Goal: Find specific page/section: Locate a particular part of the current website

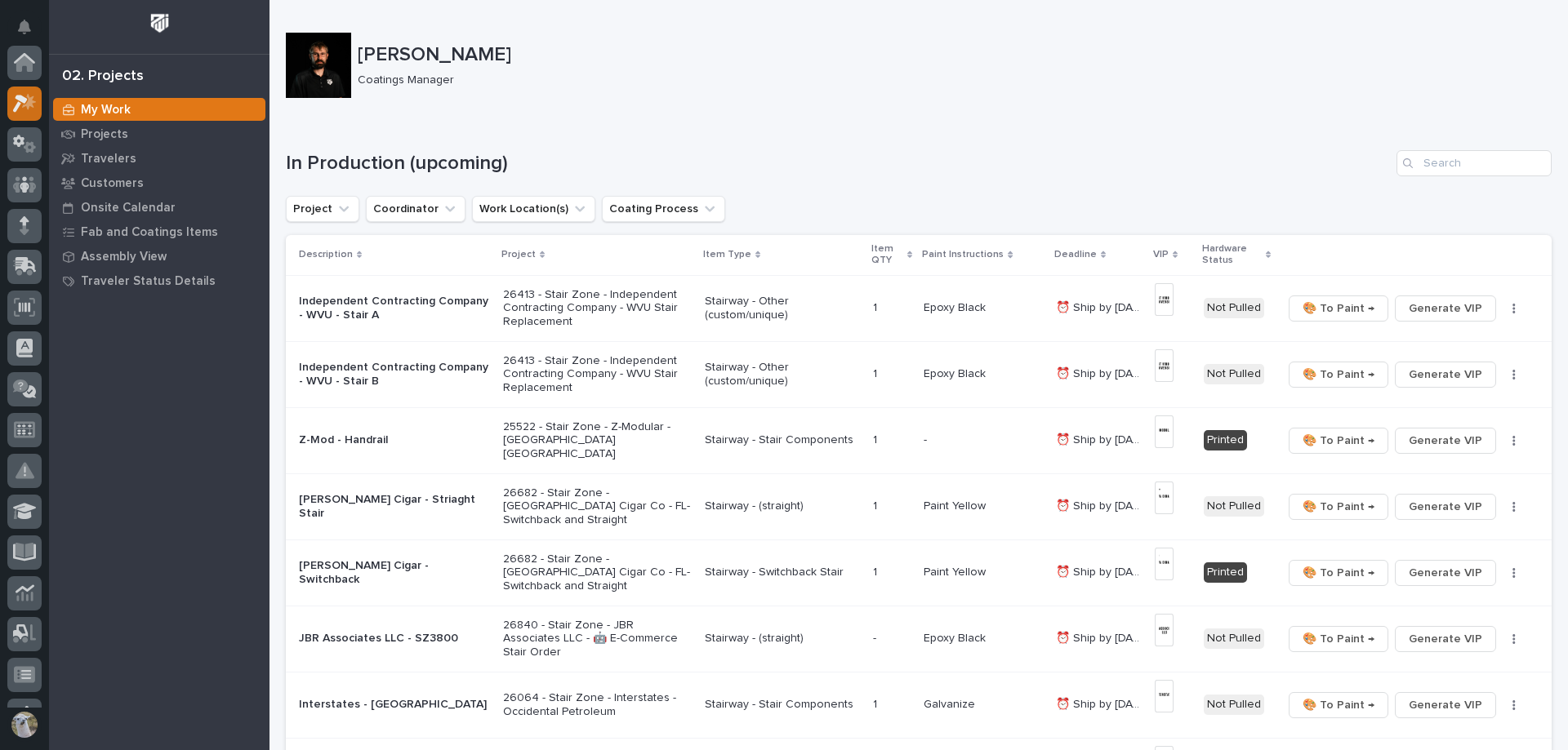
click at [17, 95] on icon at bounding box center [20, 104] width 15 height 18
click at [20, 68] on icon at bounding box center [24, 64] width 16 height 16
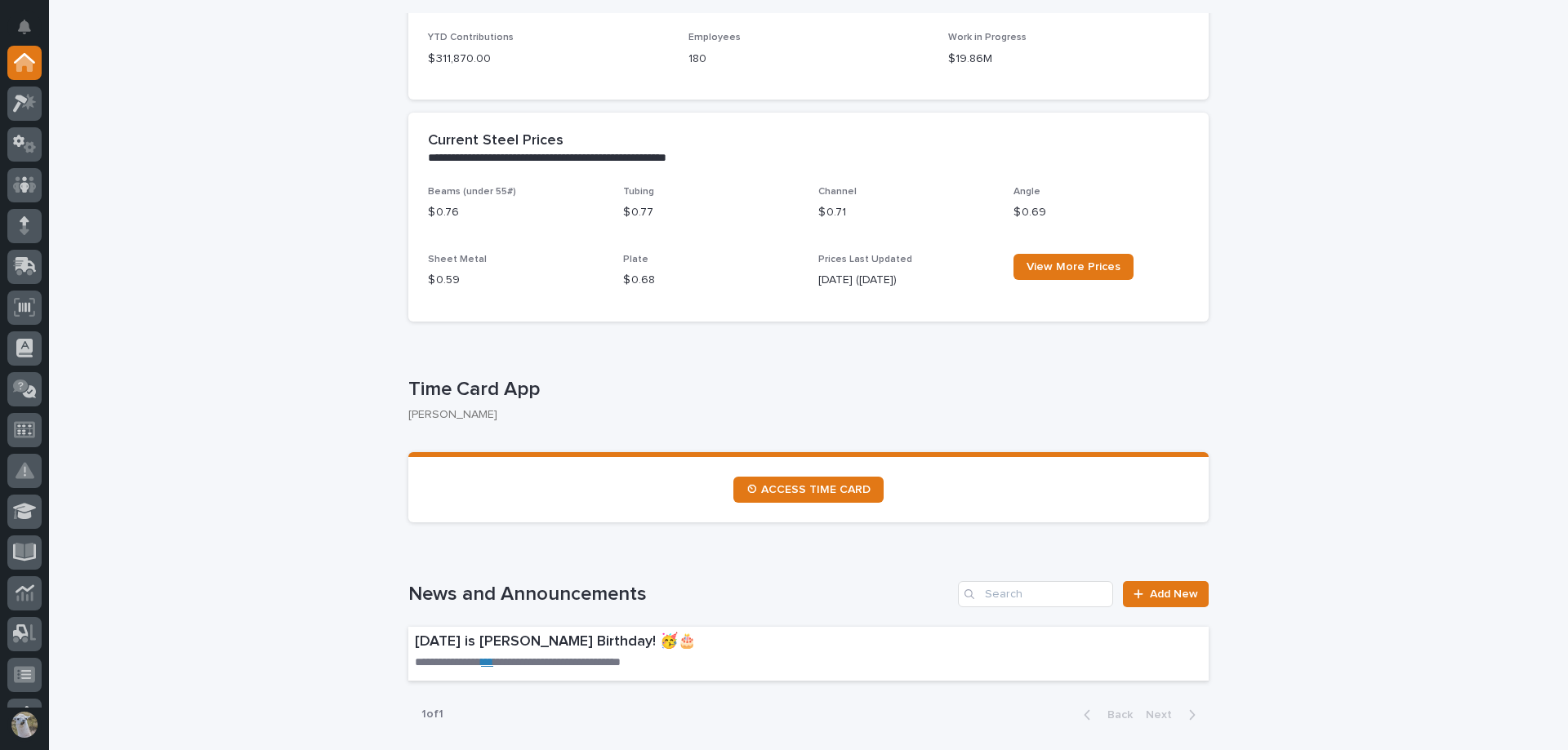
scroll to position [653, 0]
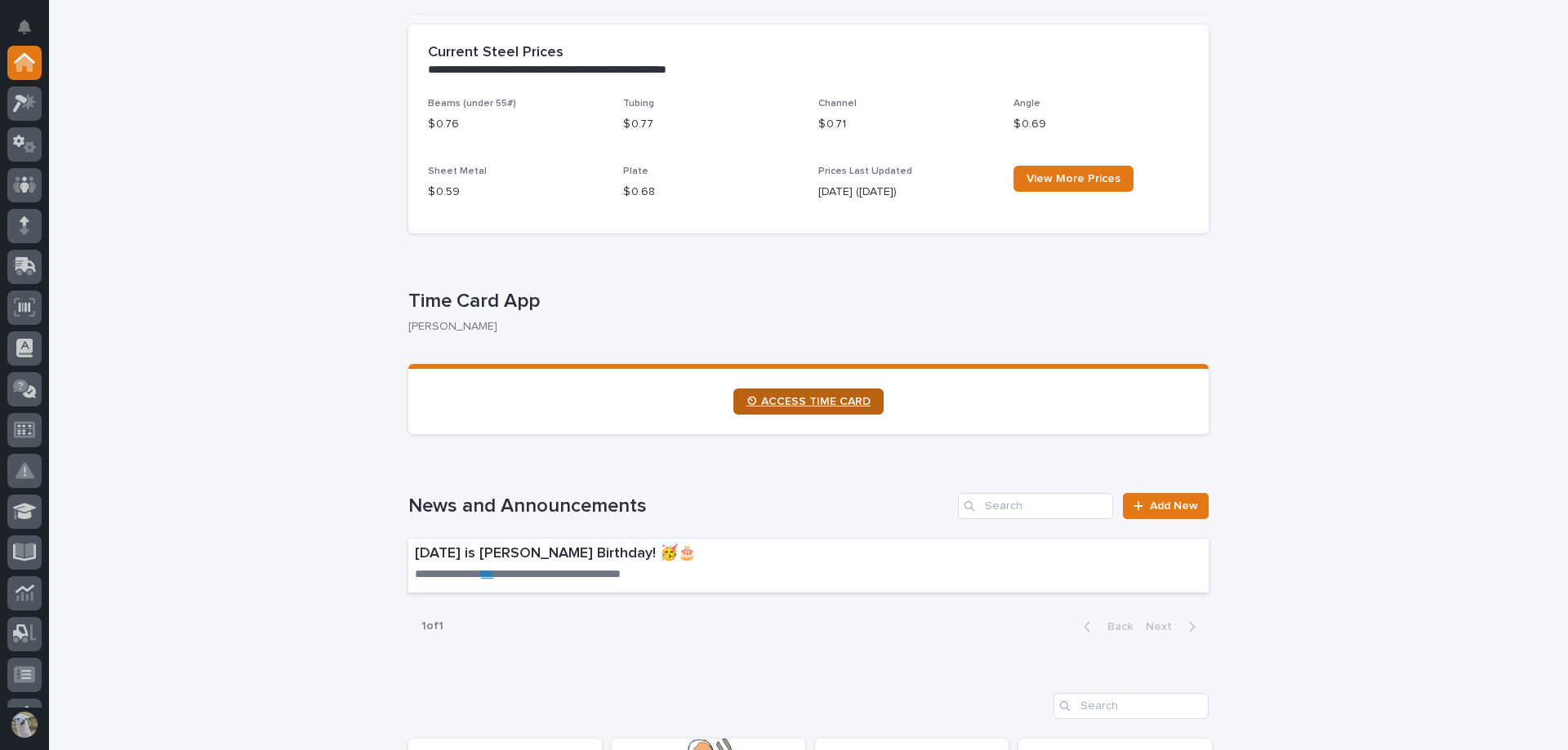
click at [819, 414] on link "⏲ ACCESS TIME CARD" at bounding box center [809, 402] width 151 height 27
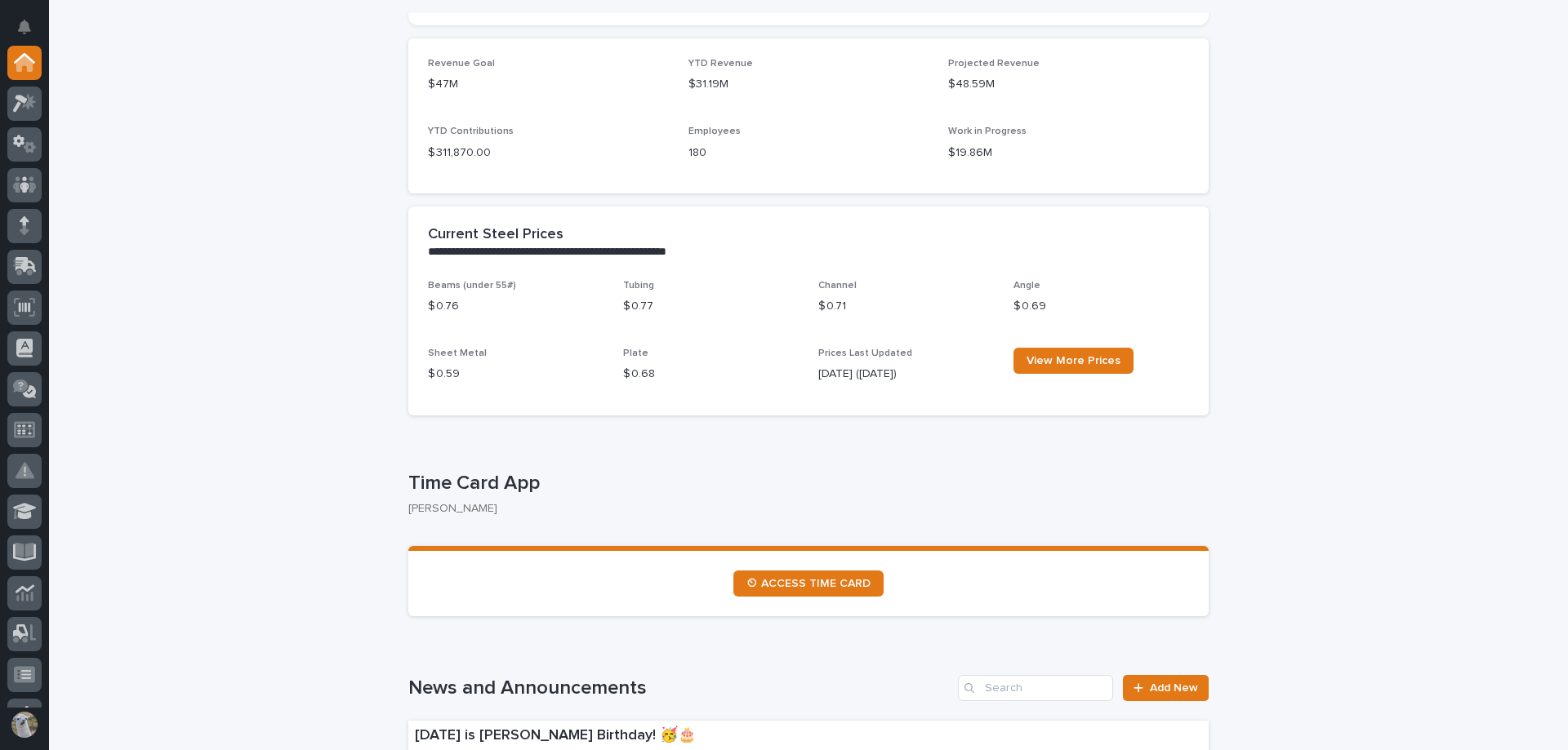
scroll to position [245, 0]
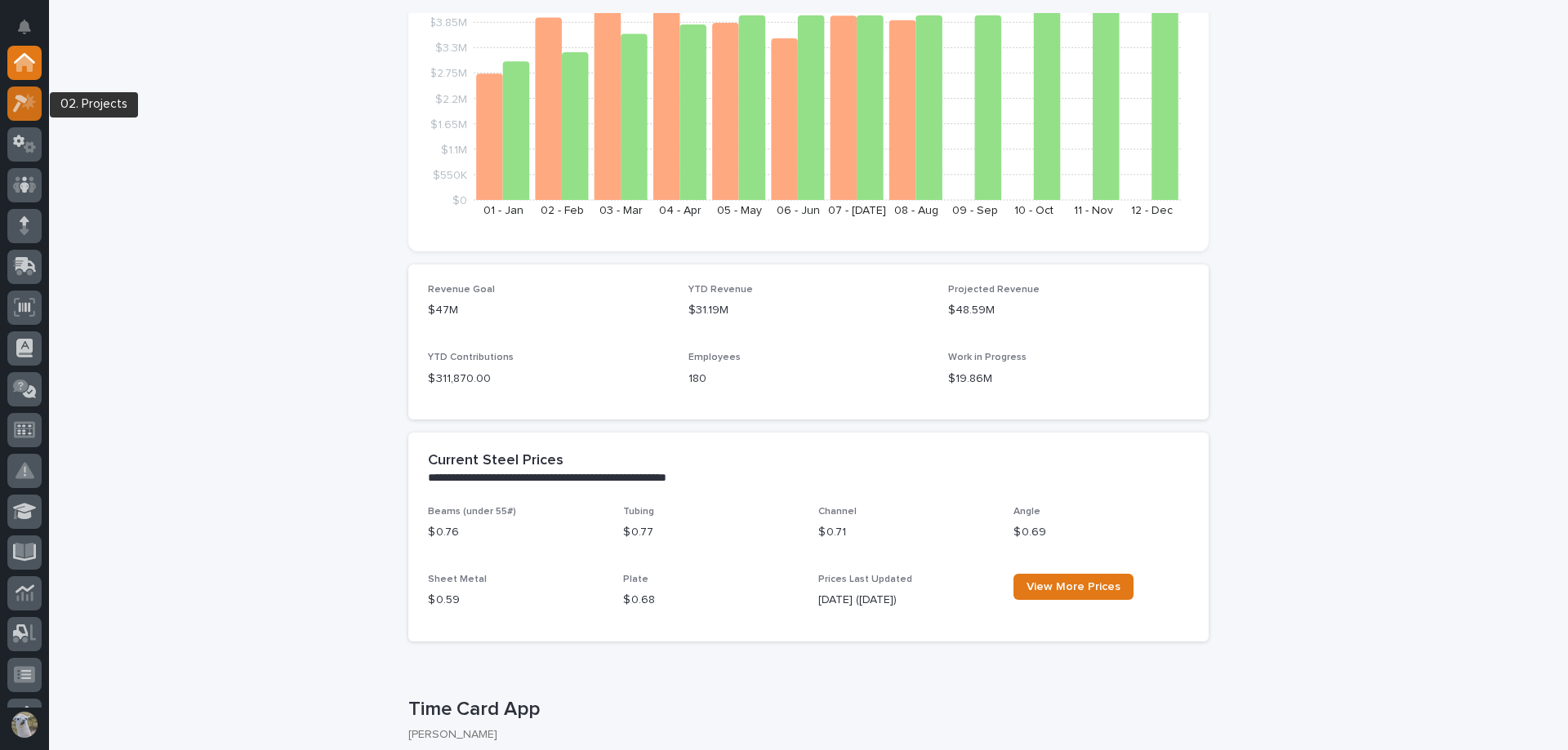
click at [28, 95] on icon at bounding box center [29, 101] width 14 height 16
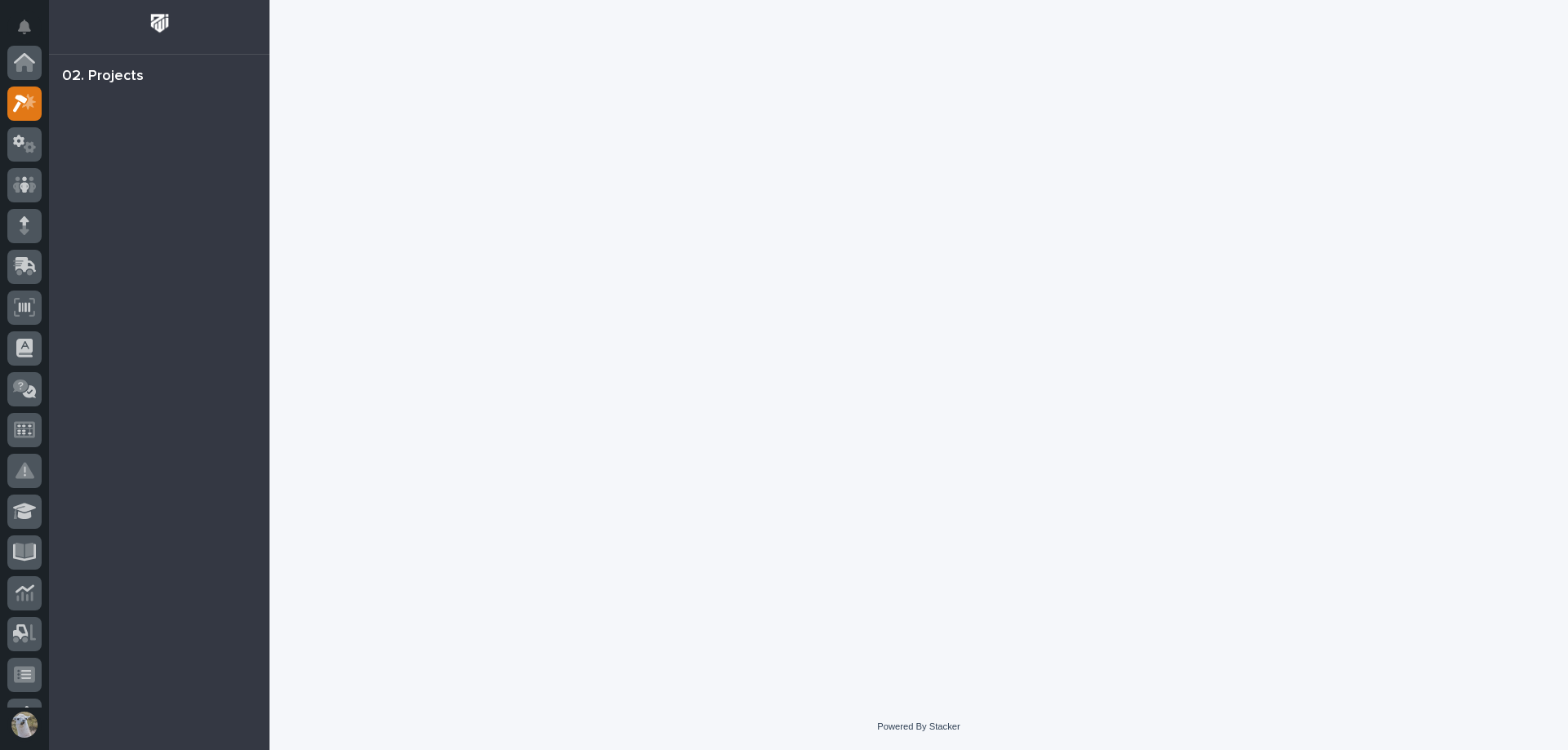
scroll to position [41, 0]
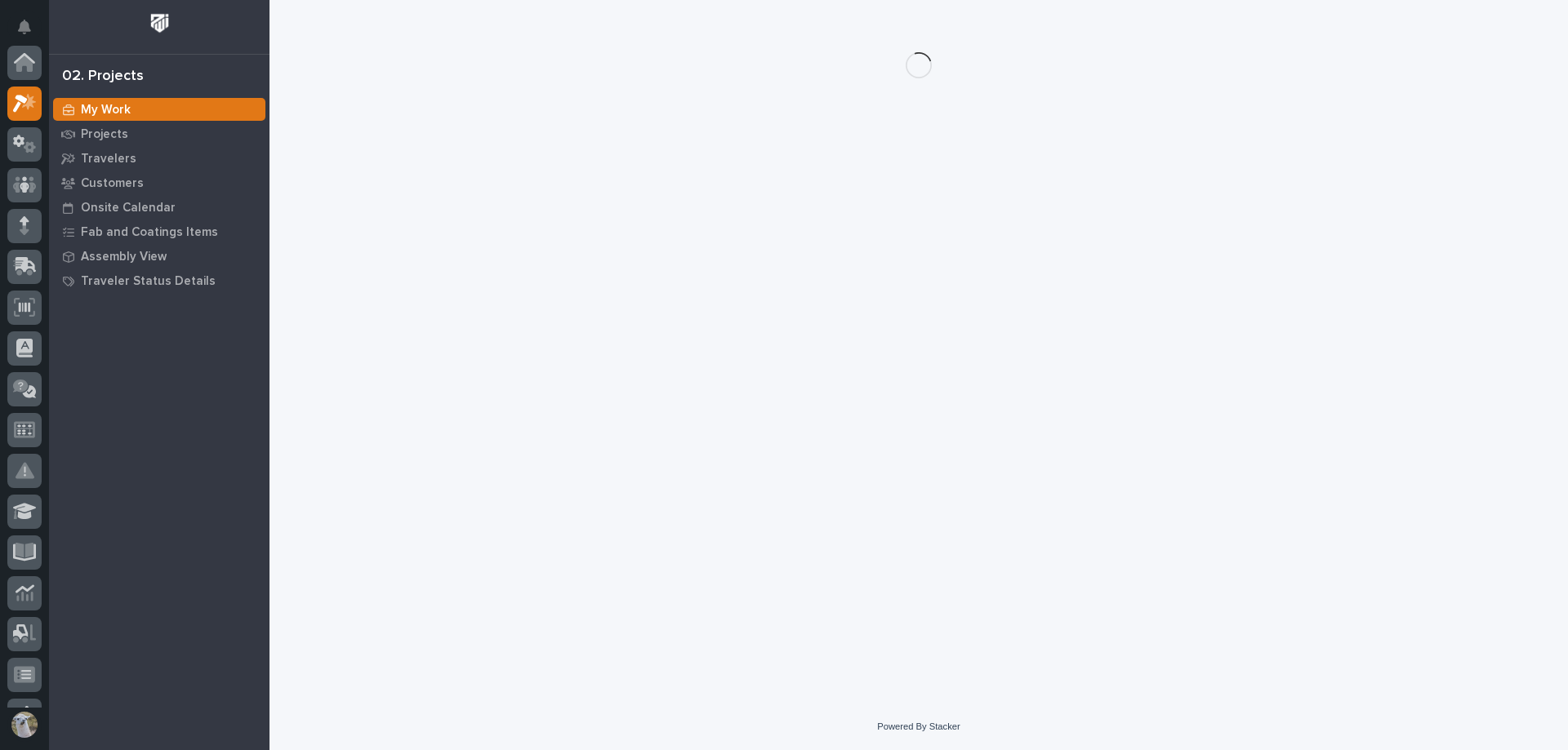
scroll to position [41, 0]
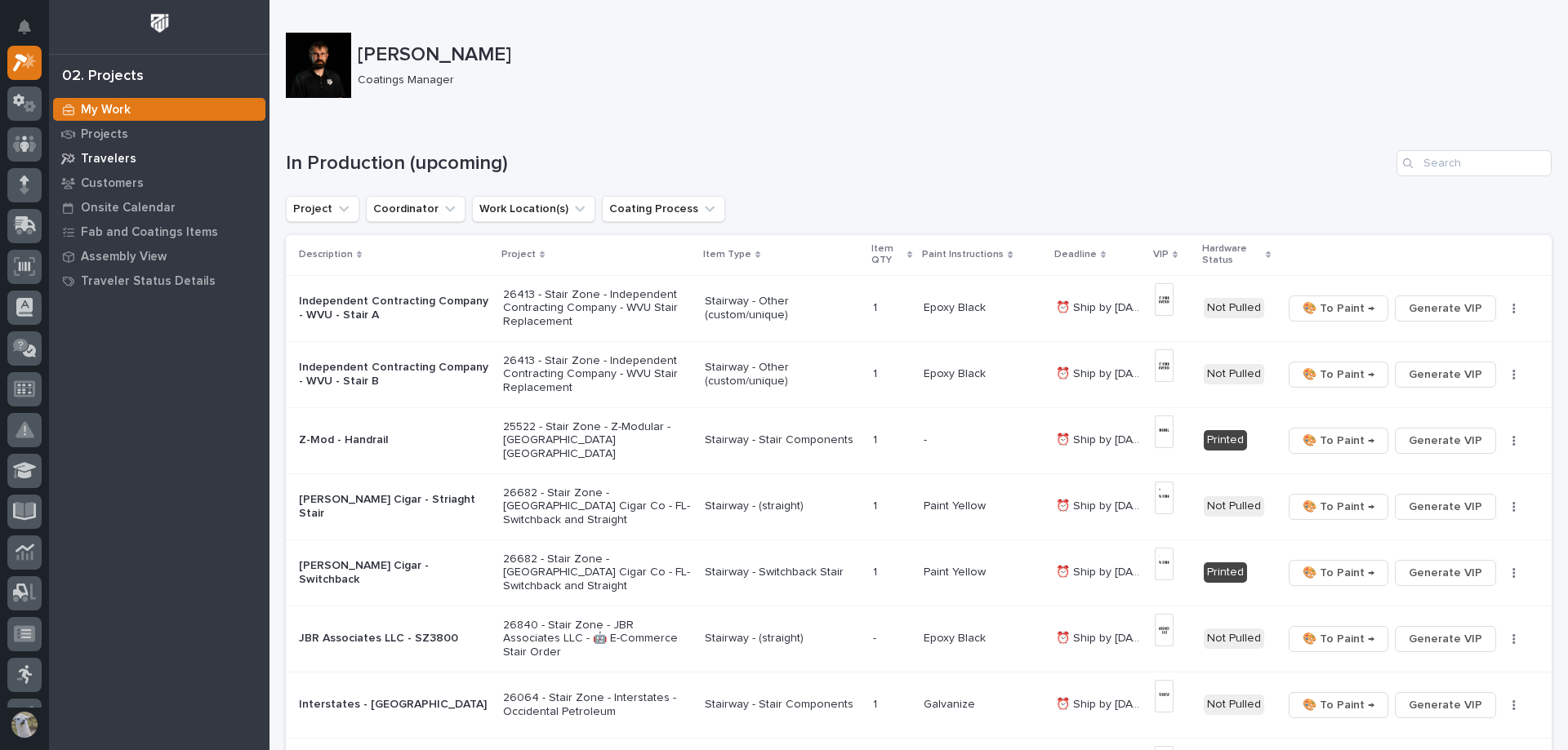
click at [115, 151] on div "Travelers" at bounding box center [159, 159] width 213 height 23
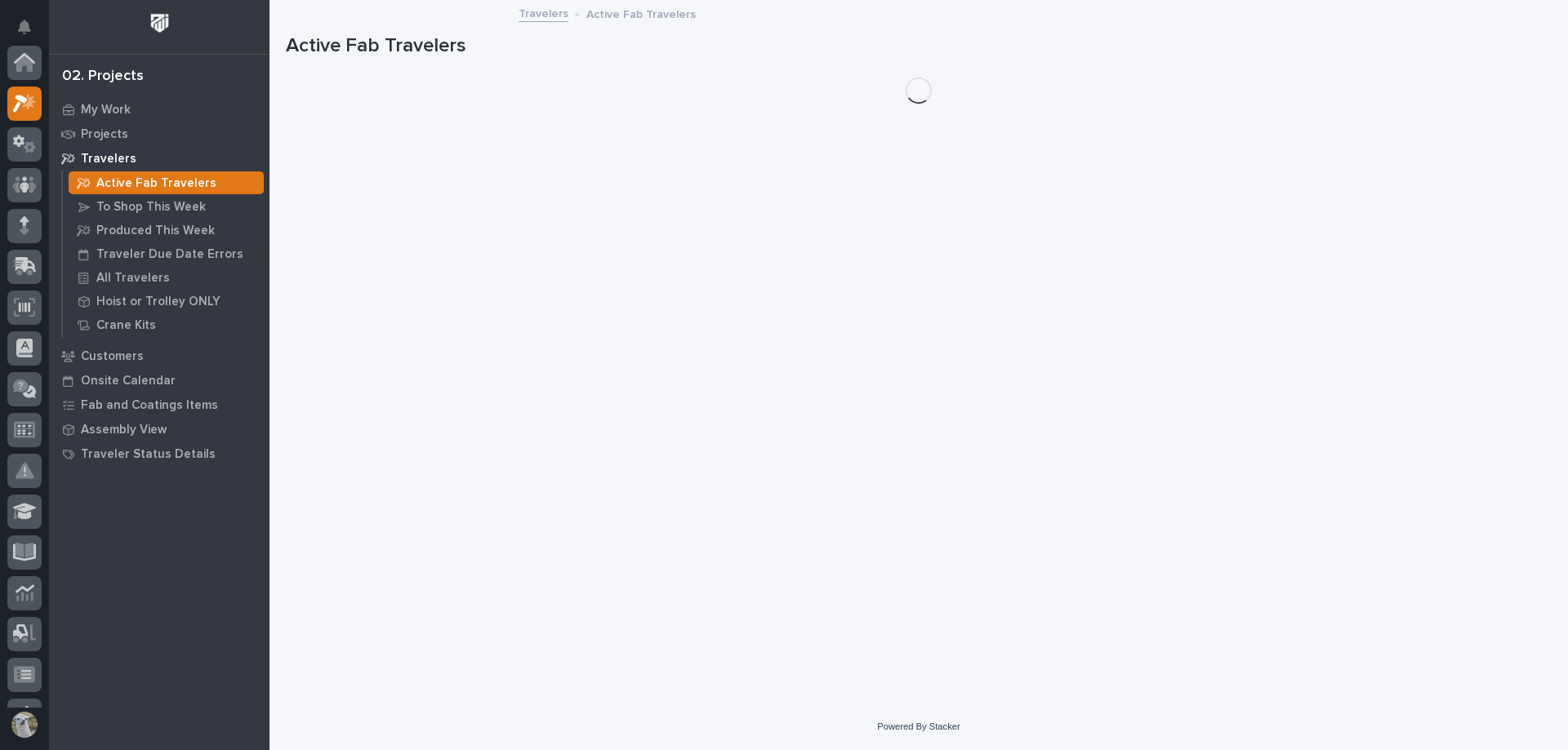
scroll to position [41, 0]
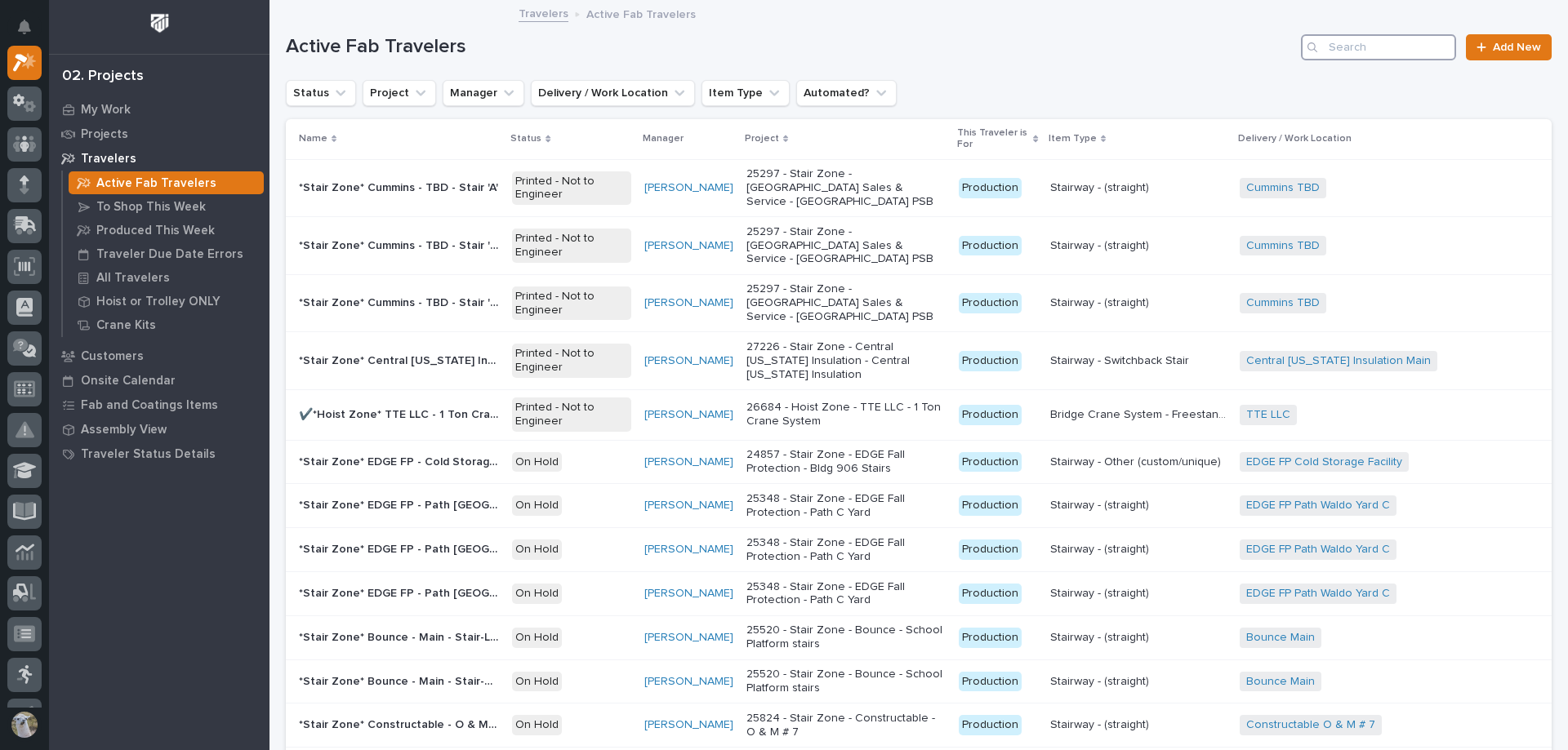
click at [1386, 51] on input "Search" at bounding box center [1378, 48] width 155 height 27
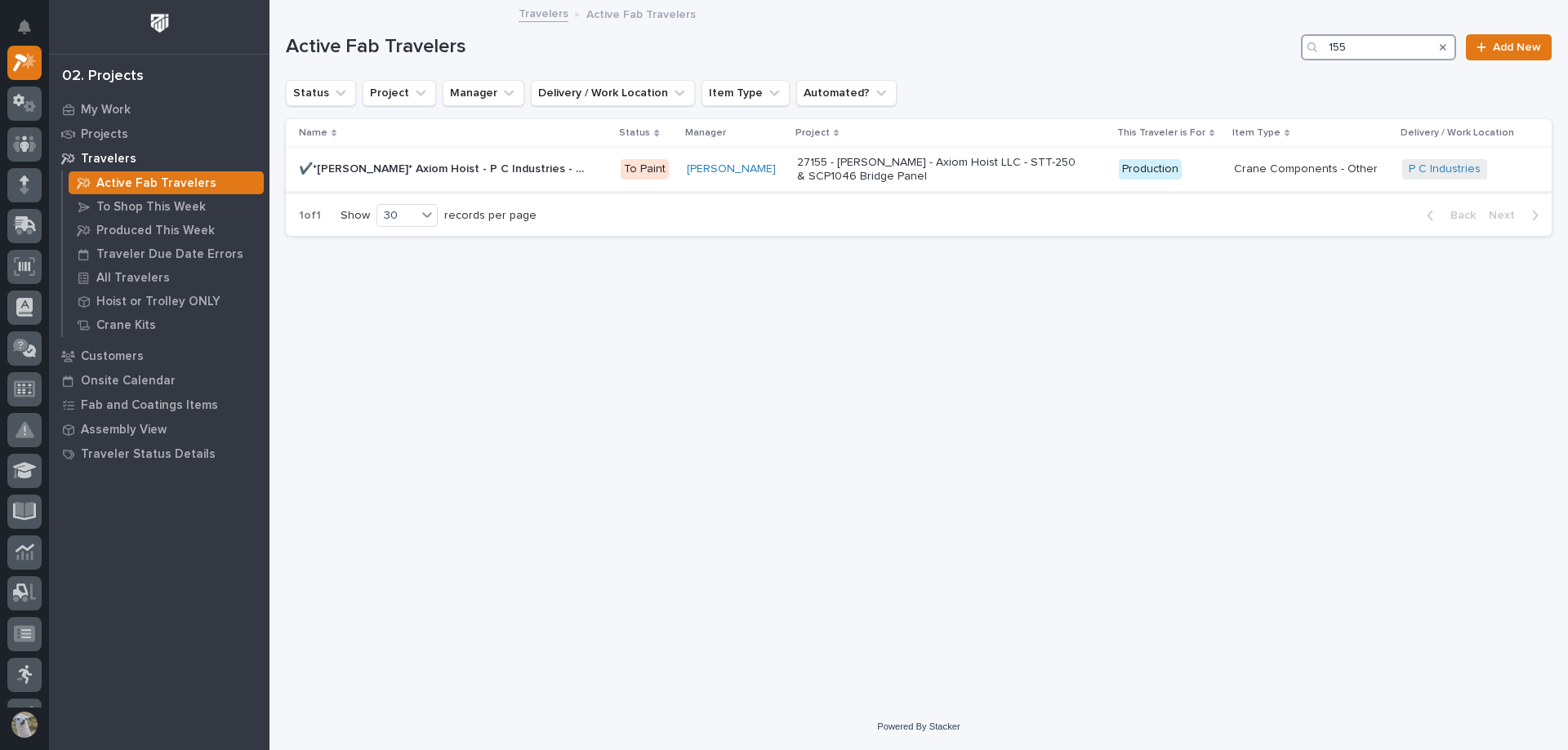
type input "155"
click at [467, 177] on div "✔️*[PERSON_NAME]* Axiom Hoist - P C Industries - STT-250-150-78 & SCP-1046 Pane…" at bounding box center [453, 169] width 308 height 27
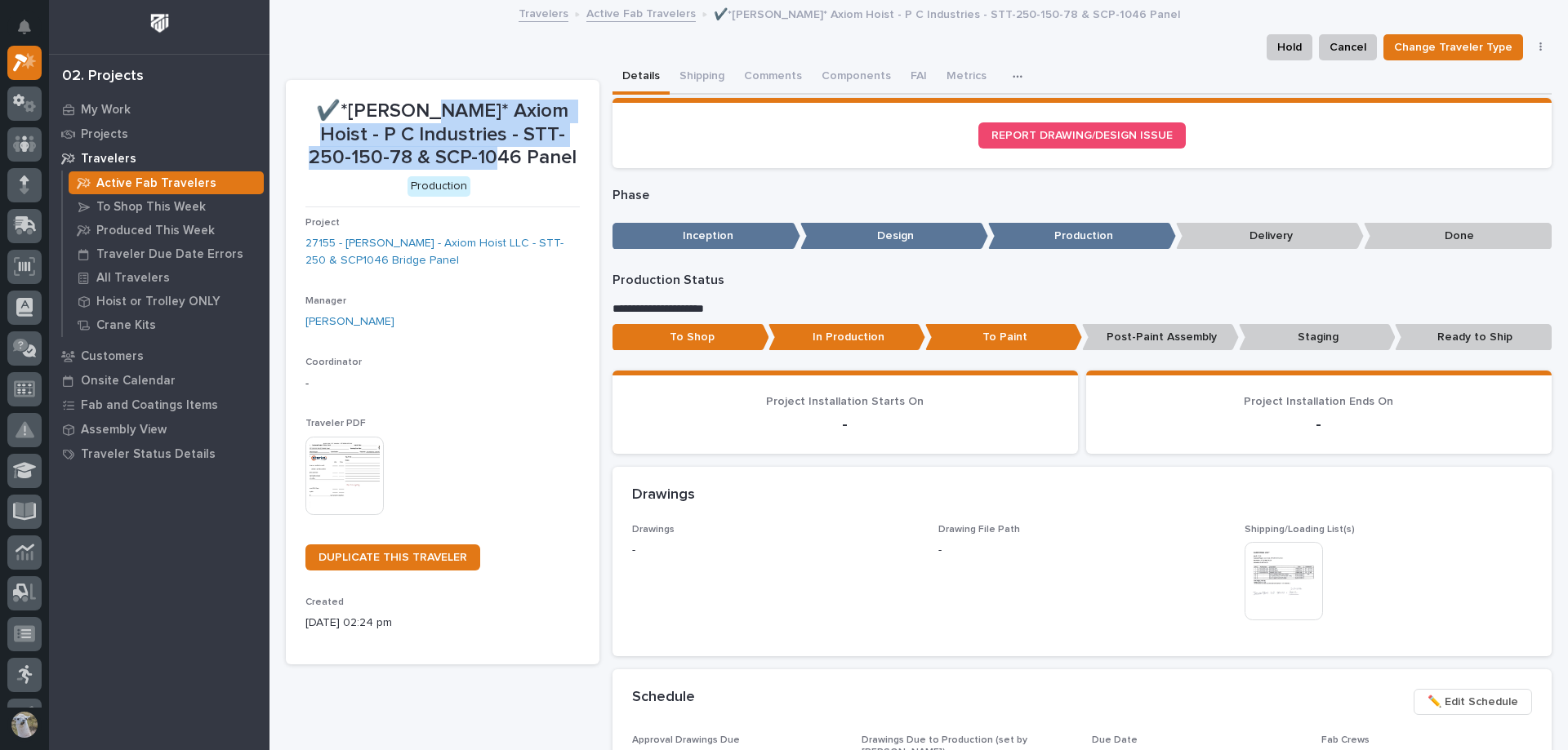
drag, startPoint x: 415, startPoint y: 107, endPoint x: 501, endPoint y: 159, distance: 100.5
click at [501, 159] on p "✔️*[PERSON_NAME]* Axiom Hoist - P C Industries - STT-250-150-78 & SCP-1046 Panel" at bounding box center [443, 134] width 275 height 70
drag, startPoint x: 542, startPoint y: 162, endPoint x: 415, endPoint y: 103, distance: 140.0
click at [415, 103] on p "✔️*[PERSON_NAME]* Axiom Hoist - P C Industries - STT-250-150-78 & SCP-1046 Panel" at bounding box center [443, 134] width 275 height 70
copy p "Axiom Hoist - P C Industries - STT-250-150-78 & SCP-1046 Panel"
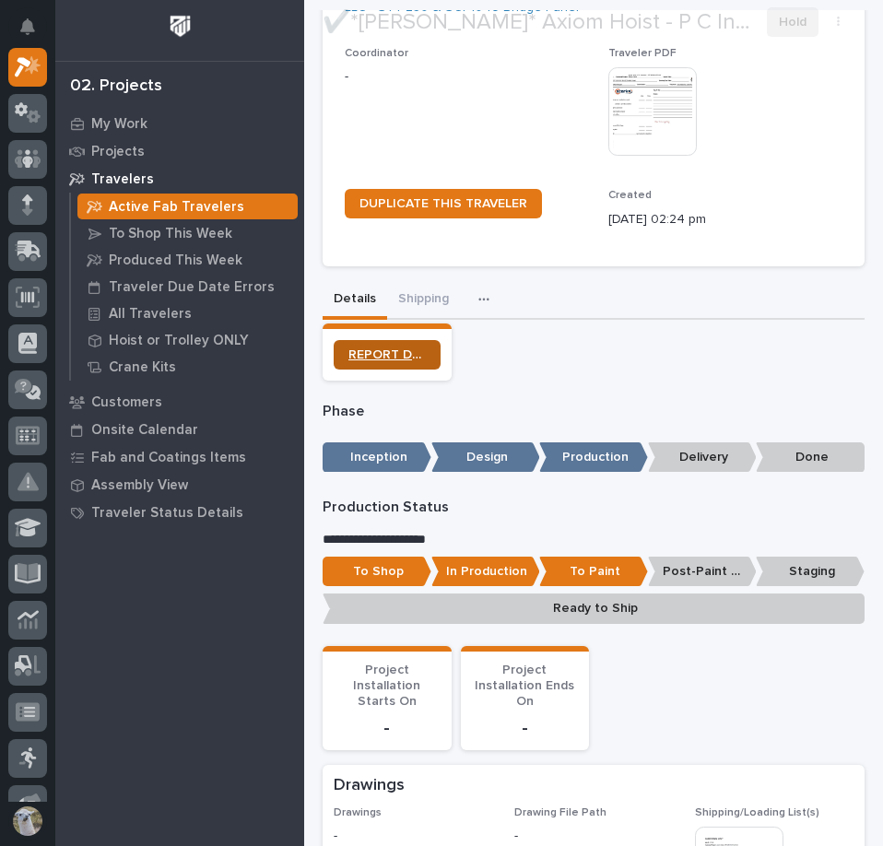
scroll to position [277, 0]
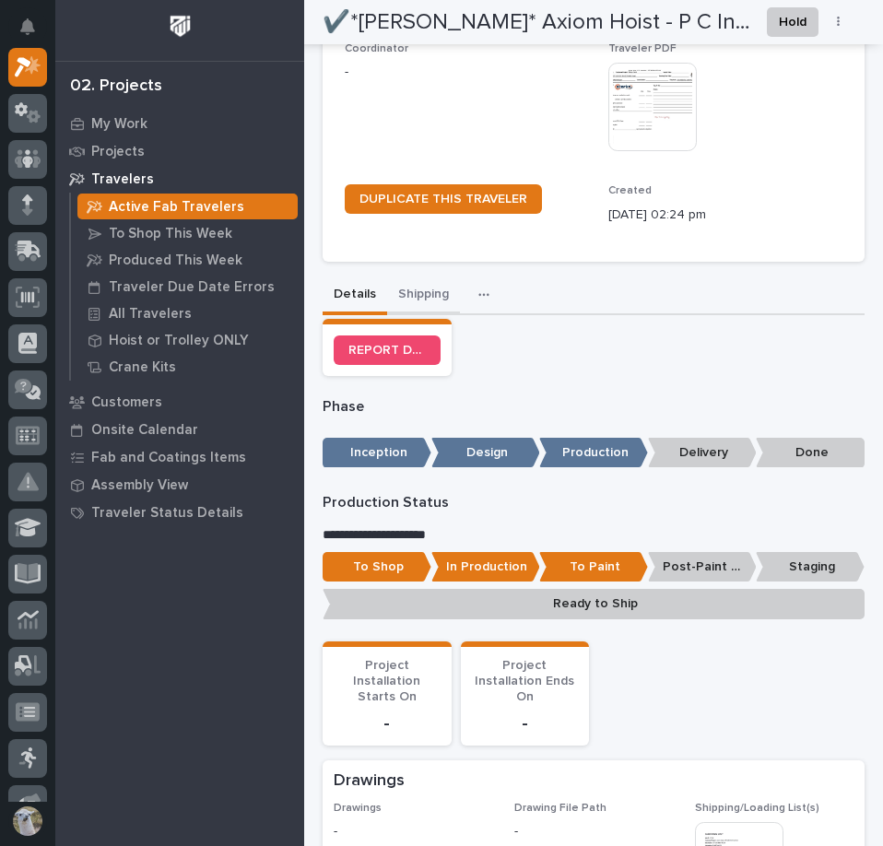
click at [420, 294] on button "Shipping" at bounding box center [423, 296] width 73 height 39
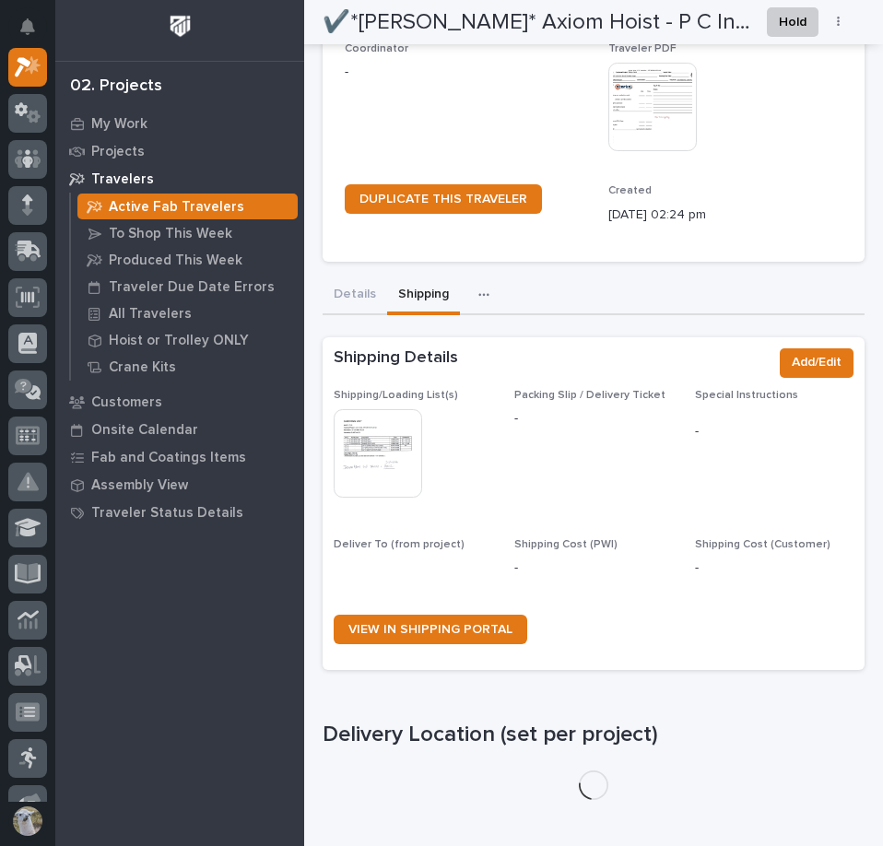
click at [402, 461] on img at bounding box center [378, 453] width 89 height 89
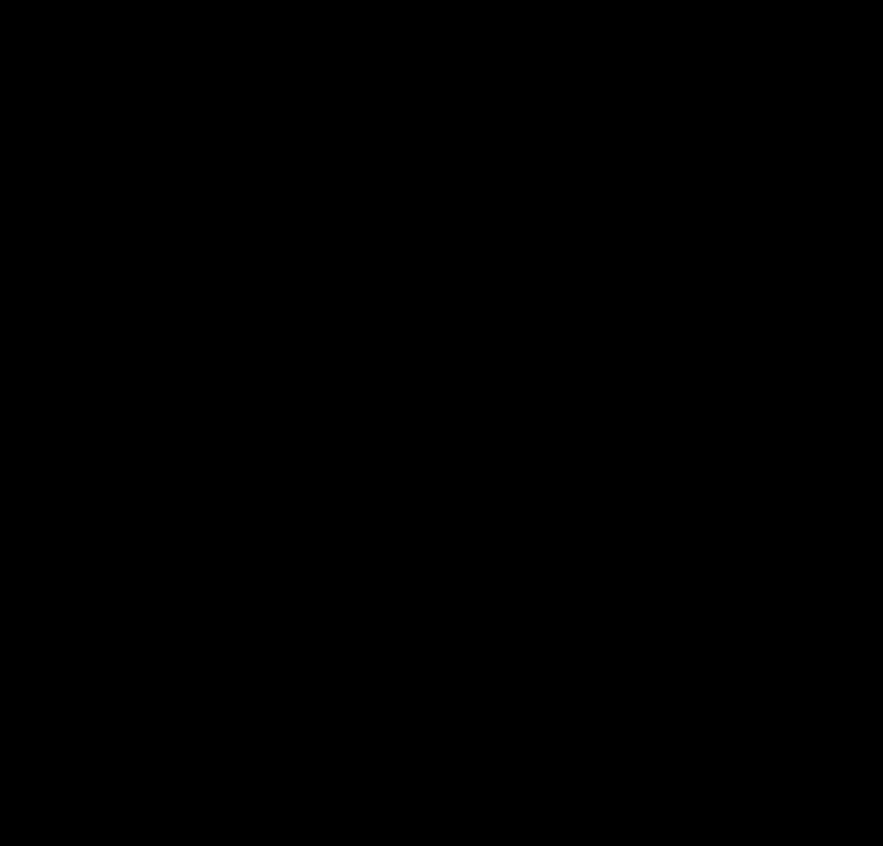
scroll to position [361, 0]
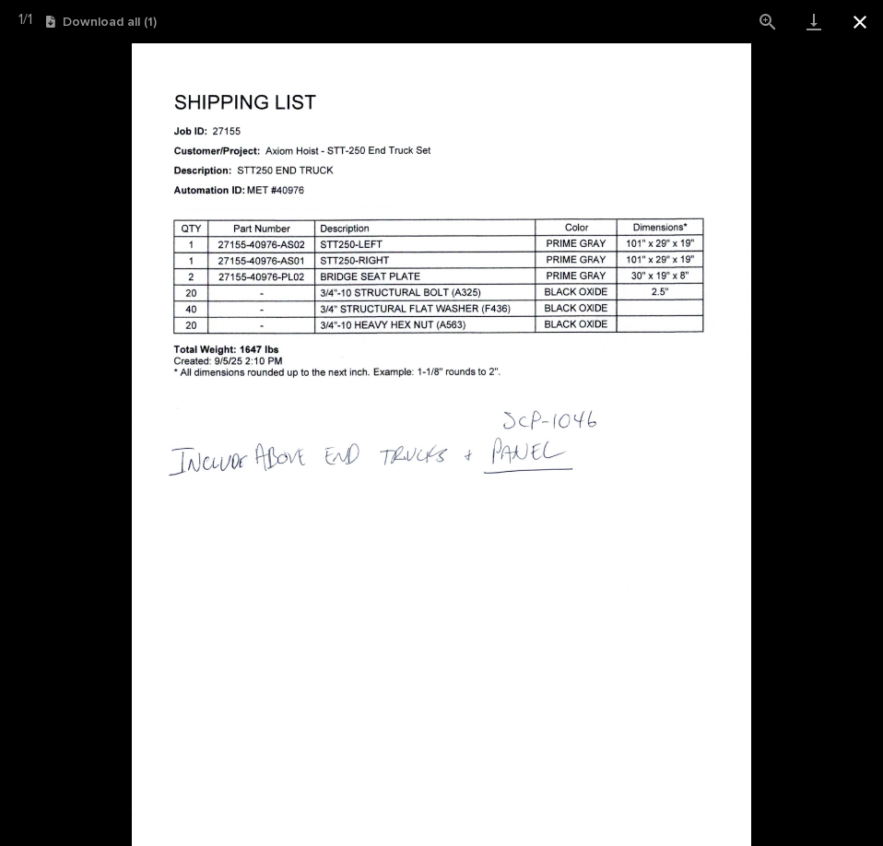
click at [862, 20] on button "Close gallery" at bounding box center [860, 21] width 46 height 43
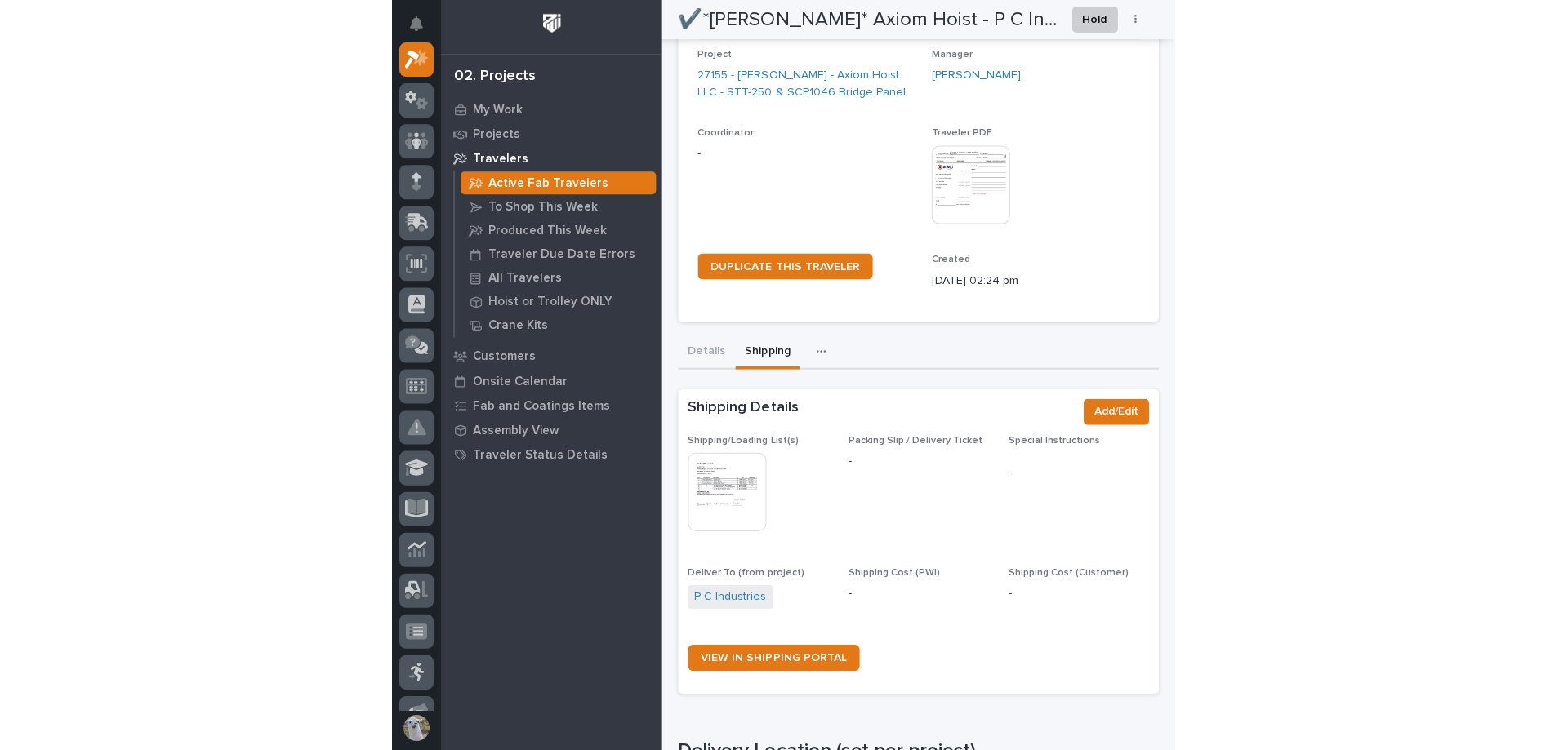
scroll to position [0, 0]
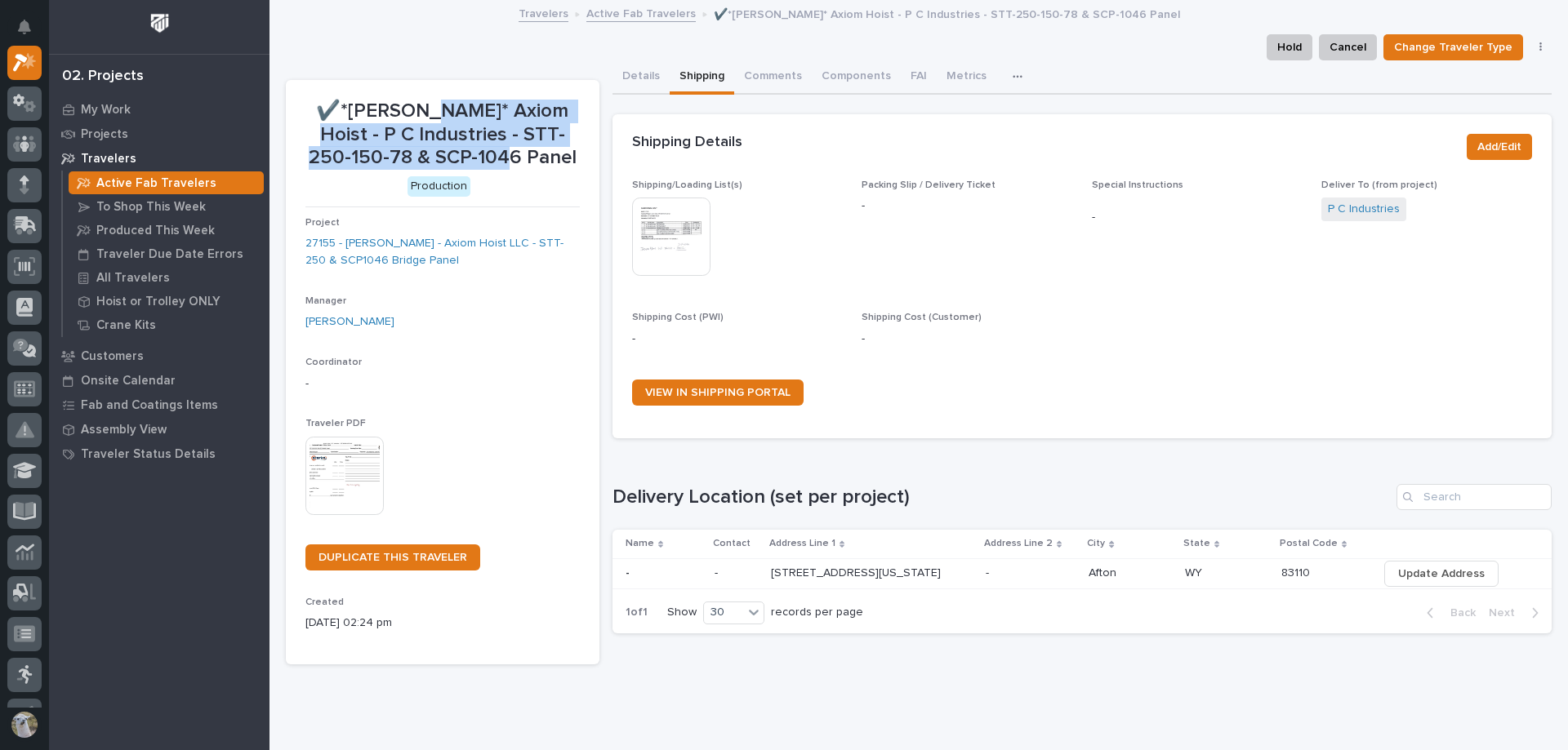
click at [639, 12] on link "Active Fab Travelers" at bounding box center [641, 12] width 110 height 19
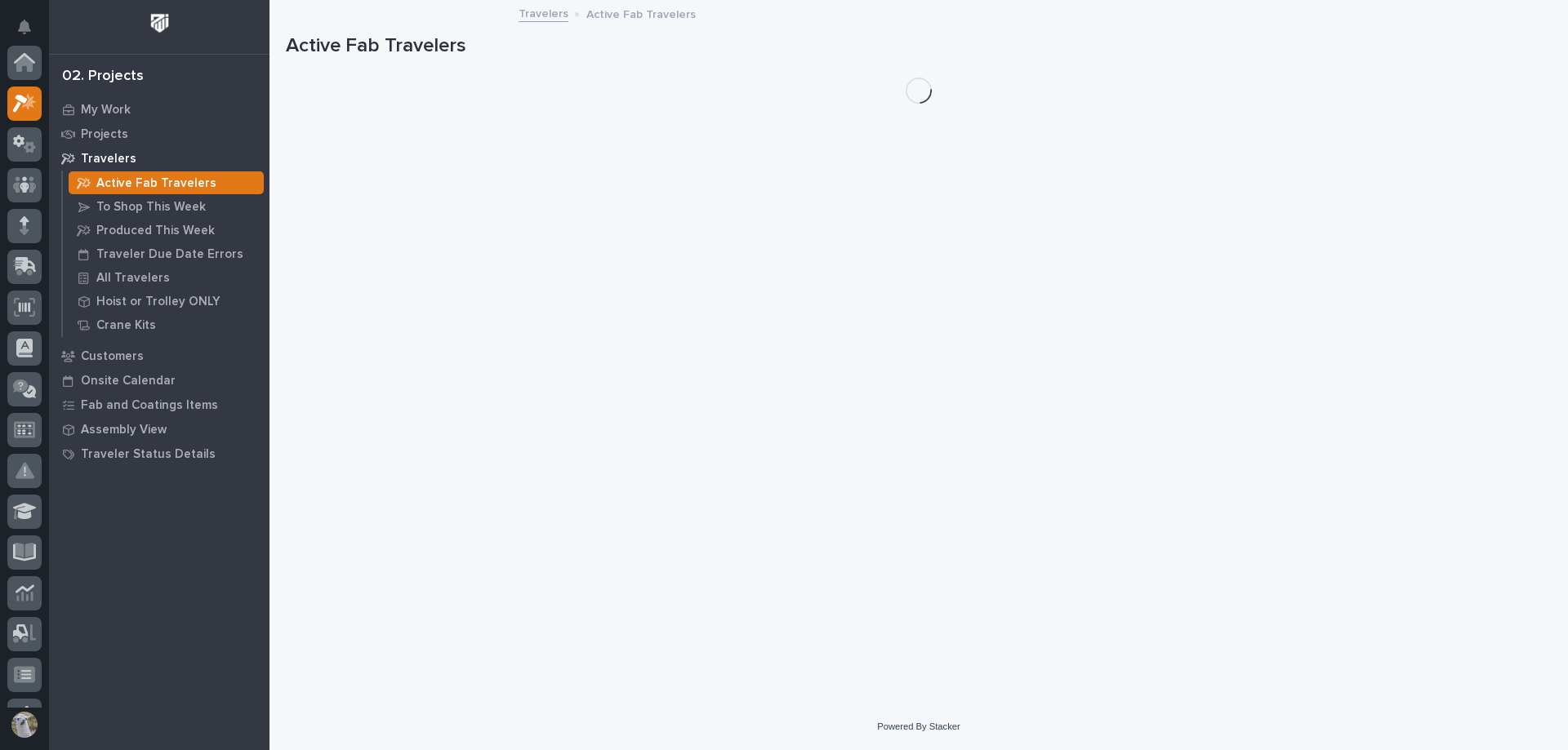
scroll to position [41, 0]
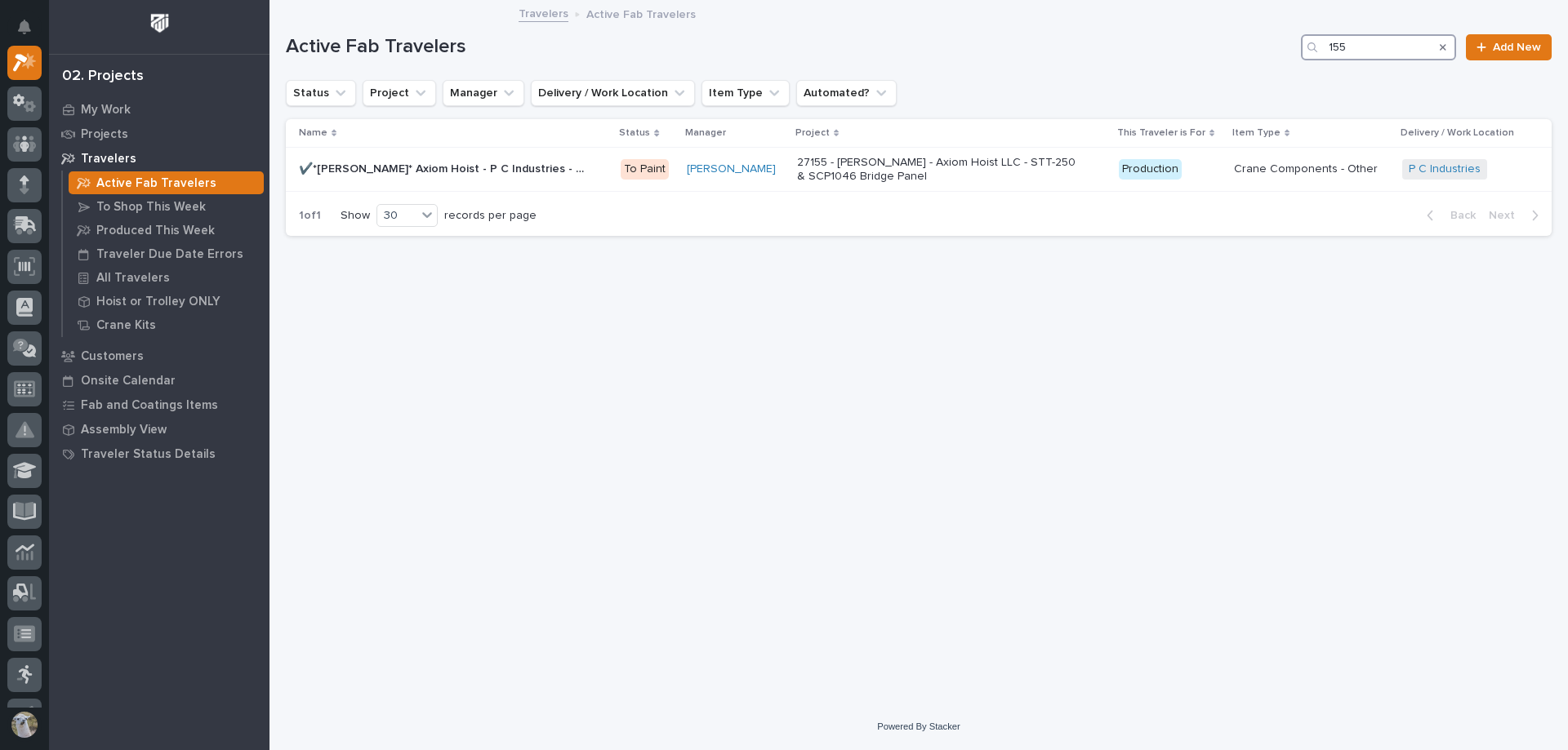
drag, startPoint x: 1362, startPoint y: 43, endPoint x: 1064, endPoint y: 48, distance: 298.0
click at [1064, 48] on div "Active Fab Travelers 155 Add New" at bounding box center [919, 48] width 1266 height 27
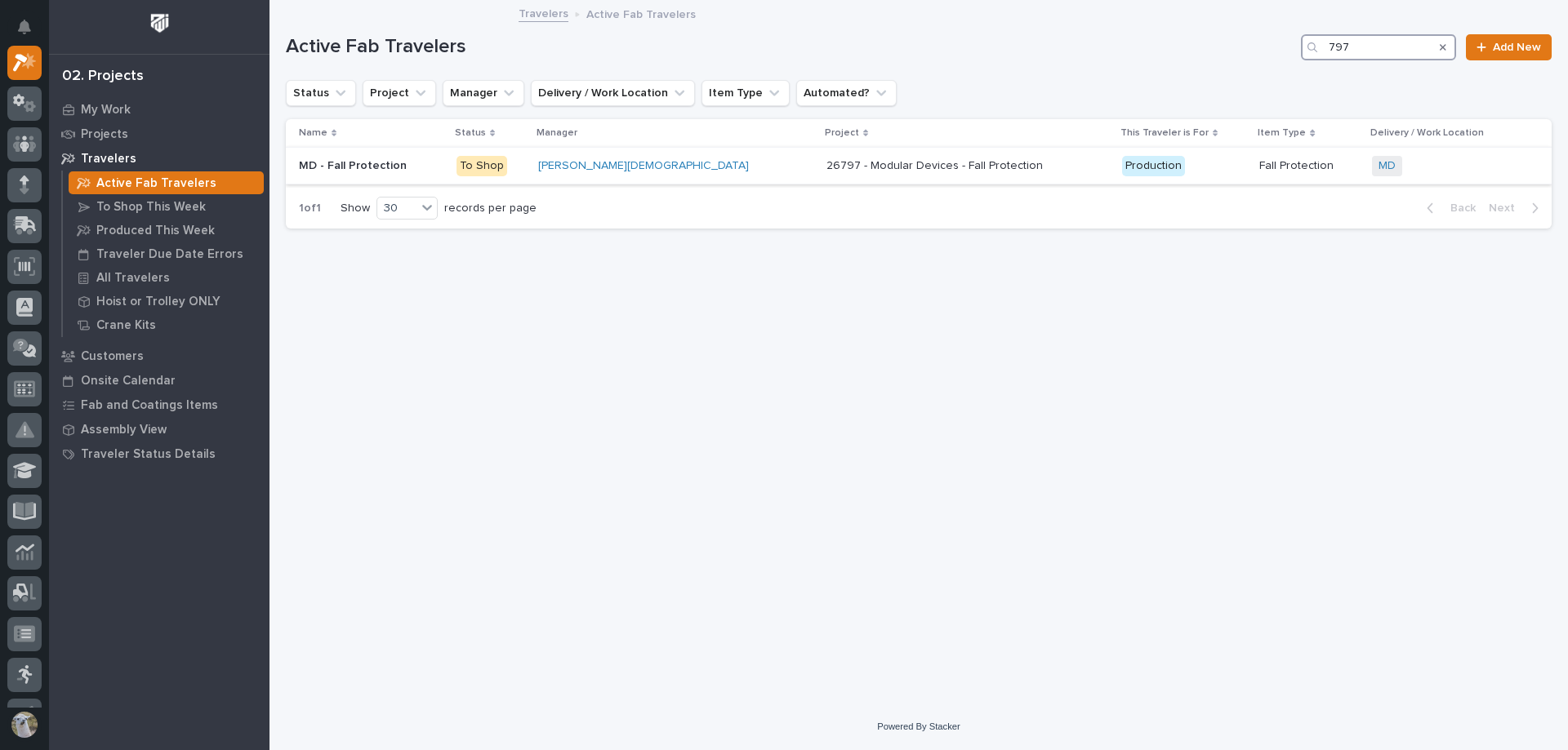
type input "797"
click at [363, 164] on p "MD - Fall Protection" at bounding box center [353, 164] width 111 height 17
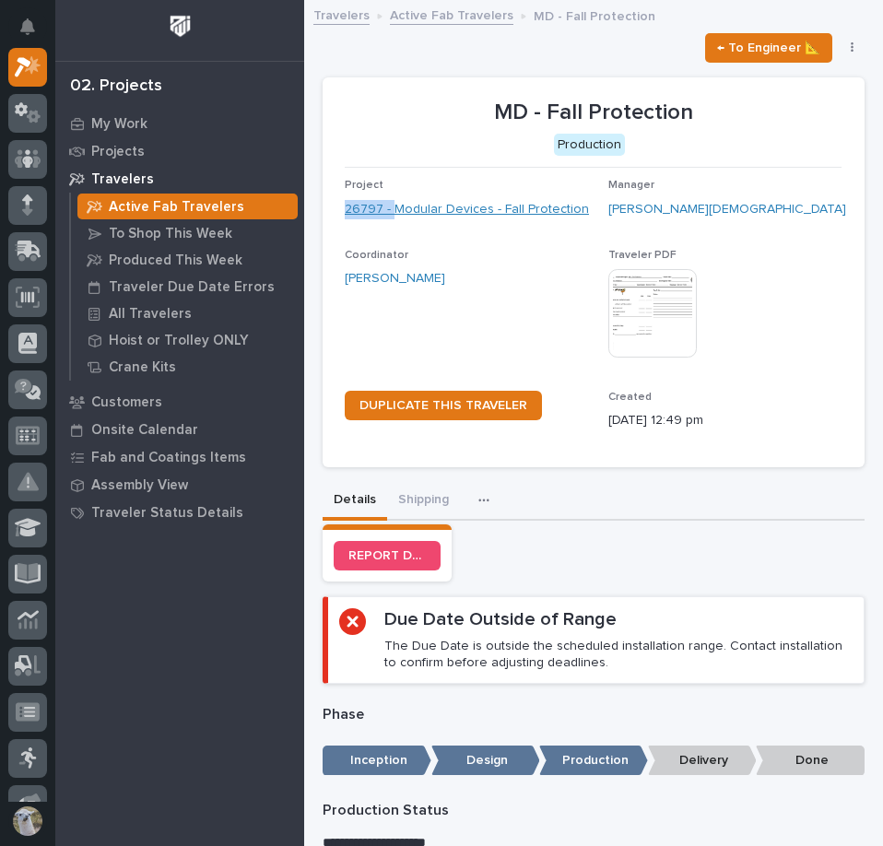
drag, startPoint x: 386, startPoint y: 183, endPoint x: 396, endPoint y: 200, distance: 19.4
click at [396, 200] on div "Project 26797 - Modular Devices - Fall Protection" at bounding box center [469, 206] width 249 height 54
click at [446, 233] on div "Project 26797 - Modular Devices - Fall Protection" at bounding box center [469, 206] width 249 height 54
drag, startPoint x: 419, startPoint y: 241, endPoint x: 396, endPoint y: 212, distance: 36.7
click at [396, 212] on div "Project 26797 - Modular Devices - Fall Protection" at bounding box center [469, 206] width 249 height 54
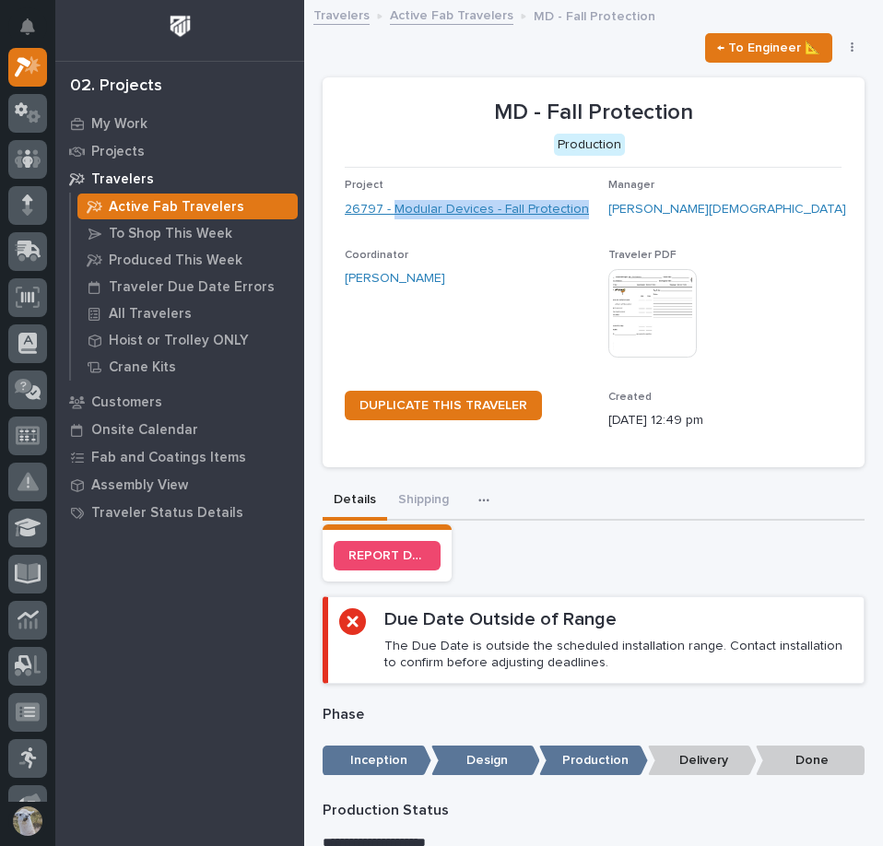
copy link "Modular Devices - Fall Protection"
